Goal: Transaction & Acquisition: Obtain resource

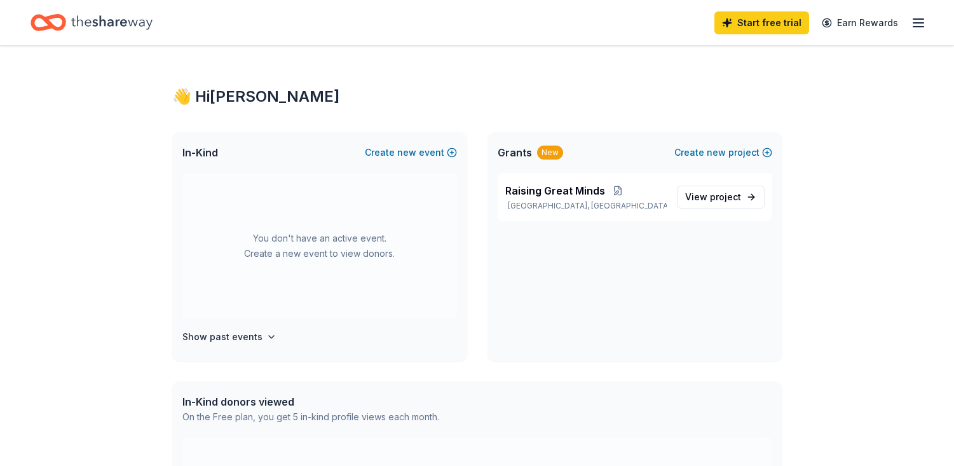
click at [511, 152] on span "Grants" at bounding box center [515, 152] width 34 height 15
click at [549, 204] on p "[GEOGRAPHIC_DATA], [GEOGRAPHIC_DATA]" at bounding box center [585, 206] width 161 height 10
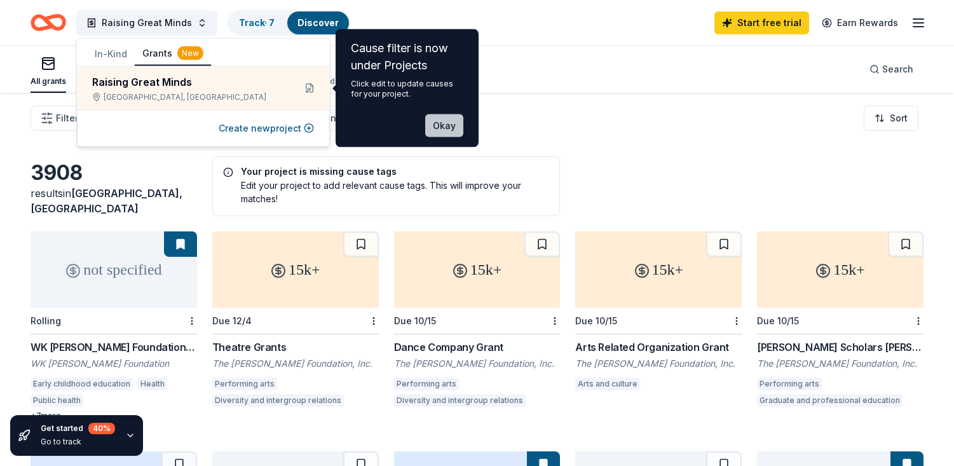
click at [450, 133] on button "Okay" at bounding box center [444, 125] width 38 height 23
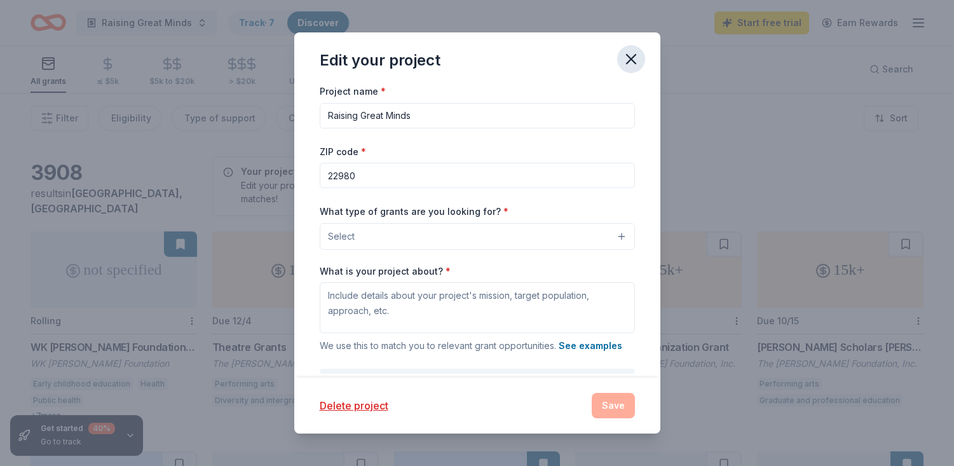
click at [636, 55] on icon "button" at bounding box center [631, 59] width 18 height 18
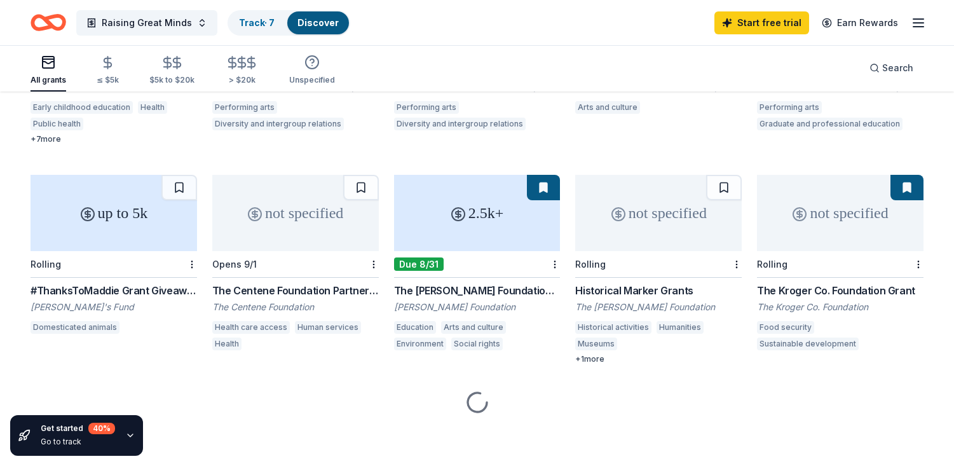
scroll to position [278, 0]
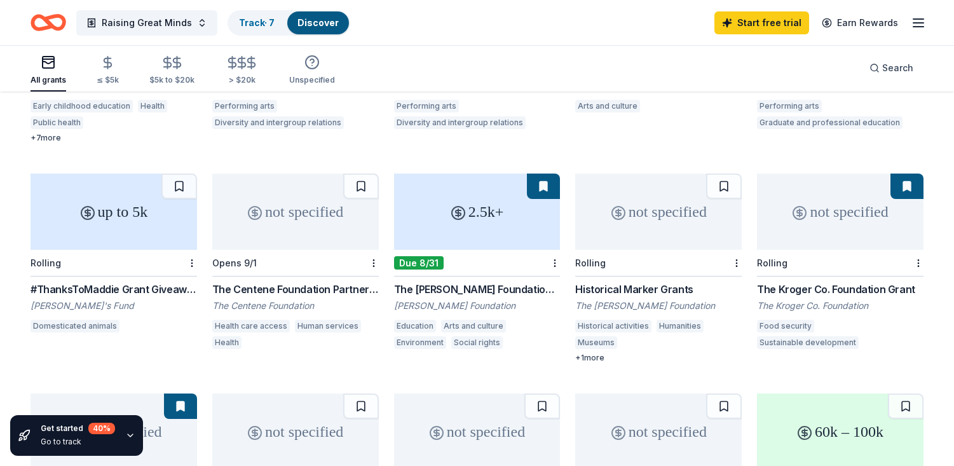
click at [487, 224] on div "2.5k+" at bounding box center [477, 211] width 166 height 76
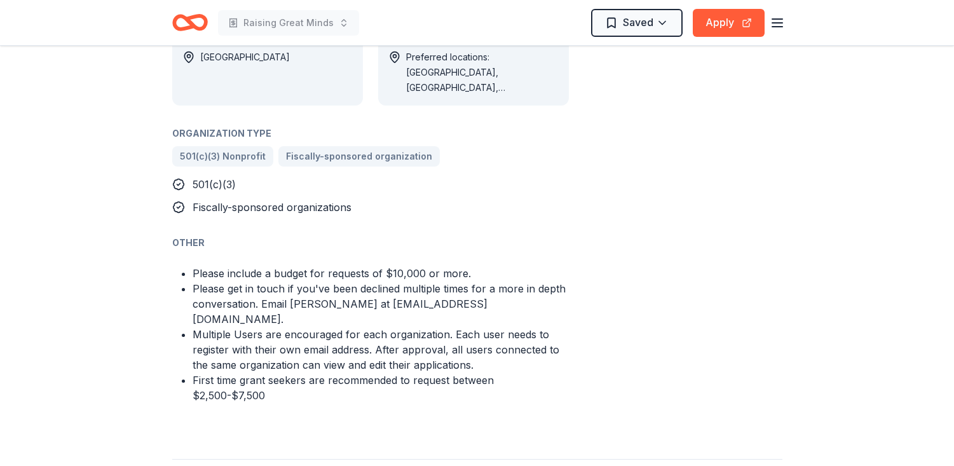
scroll to position [757, 0]
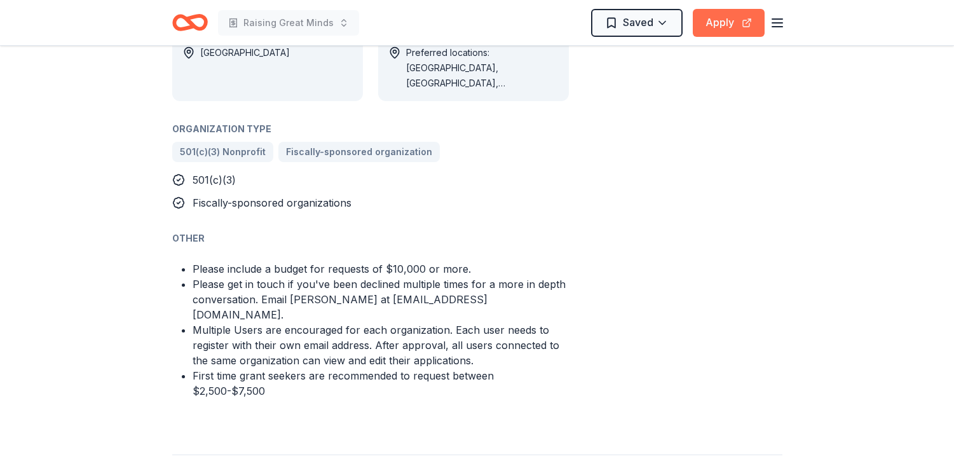
click at [719, 20] on button "Apply" at bounding box center [729, 23] width 72 height 28
